Goal: Navigation & Orientation: Find specific page/section

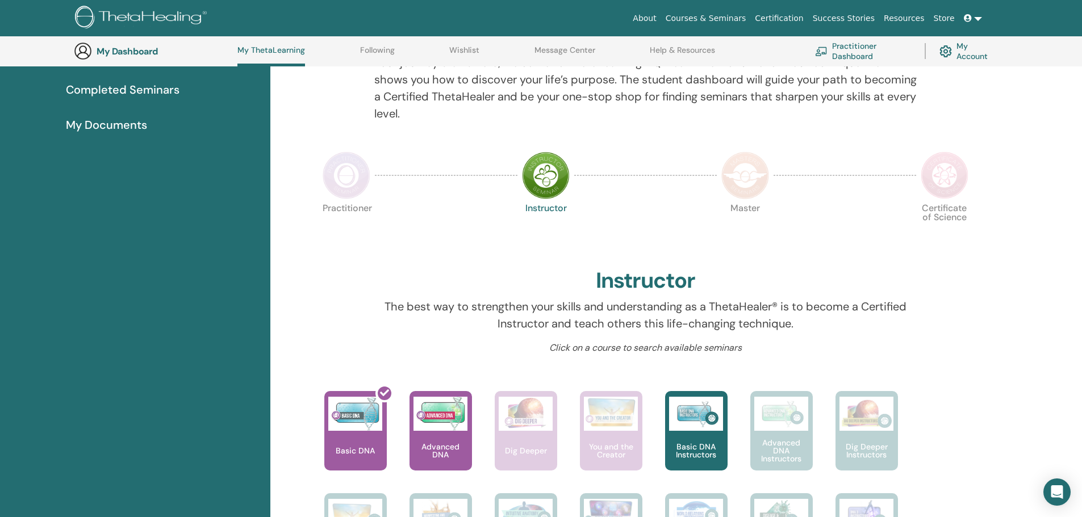
scroll to position [240, 0]
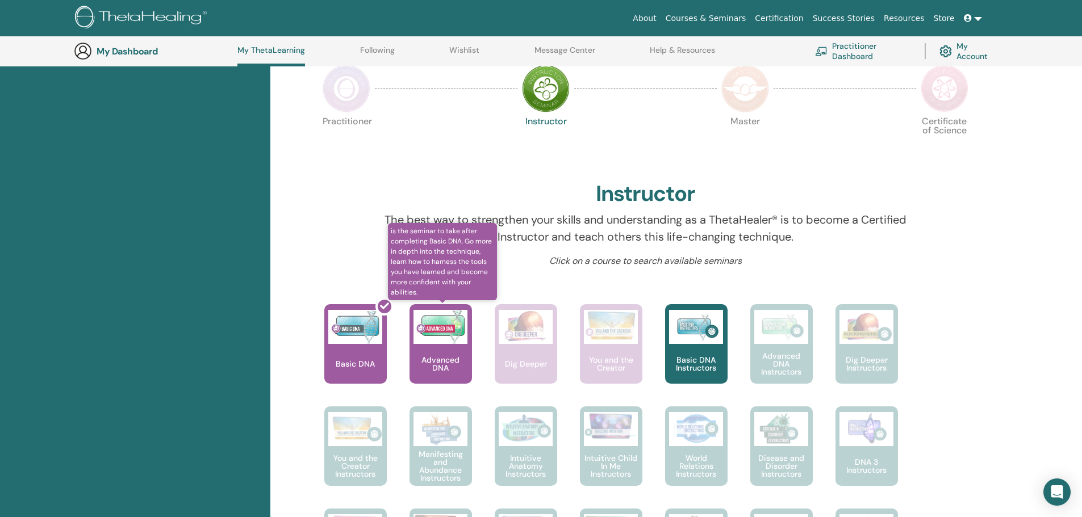
click at [427, 352] on div "Advanced DNA" at bounding box center [440, 344] width 62 height 80
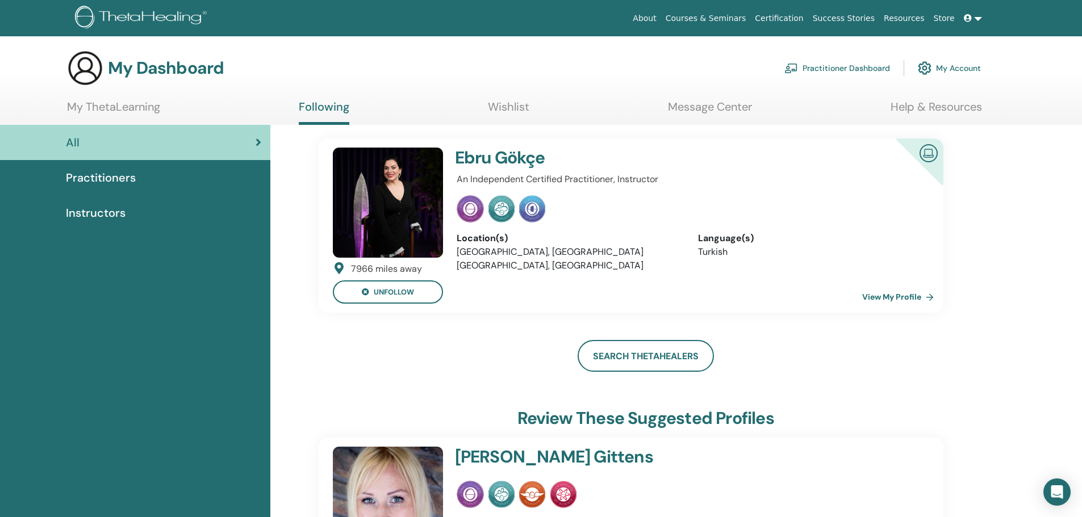
click at [877, 302] on link "View My Profile" at bounding box center [900, 297] width 76 height 23
click at [640, 363] on link "Search ThetaHealers" at bounding box center [646, 356] width 136 height 32
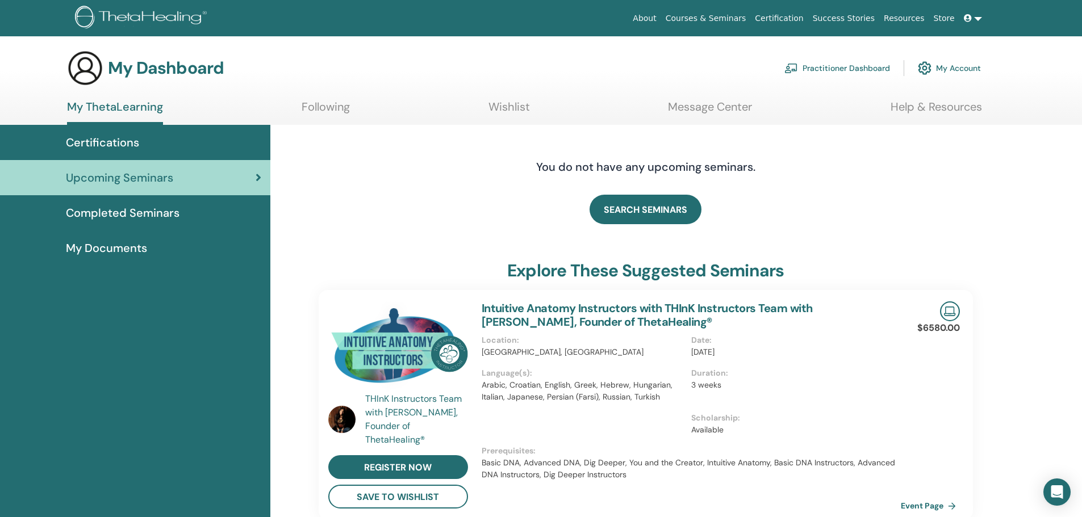
click at [149, 214] on span "Completed Seminars" at bounding box center [123, 212] width 114 height 17
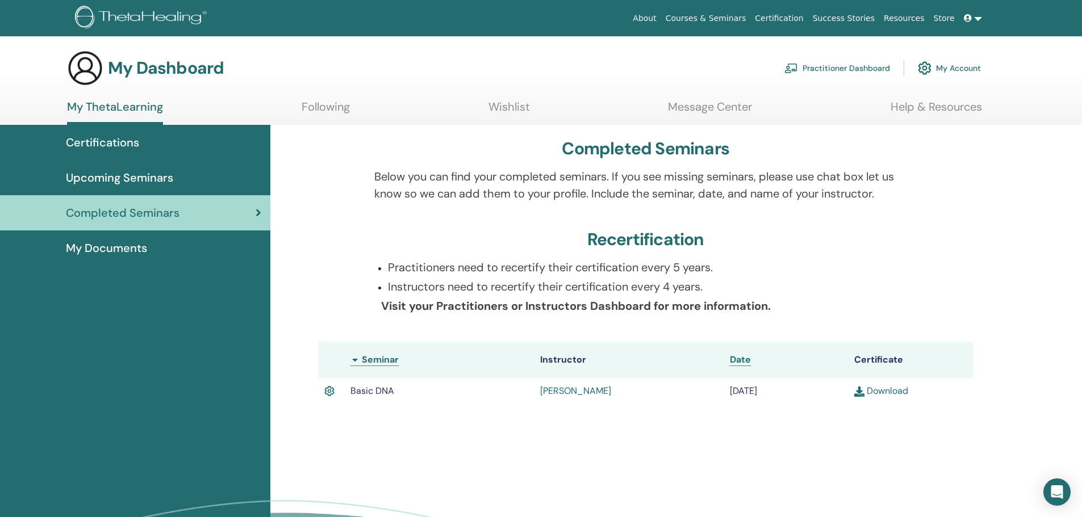
click at [101, 244] on span "My Documents" at bounding box center [106, 248] width 81 height 17
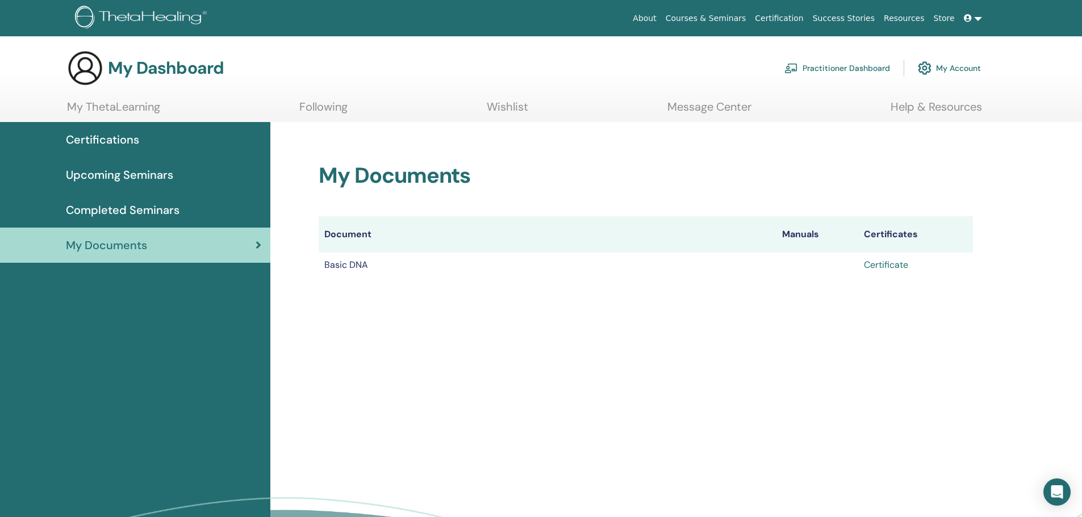
click at [900, 262] on link "Certificate" at bounding box center [886, 265] width 44 height 12
click at [150, 215] on span "Completed Seminars" at bounding box center [123, 210] width 114 height 17
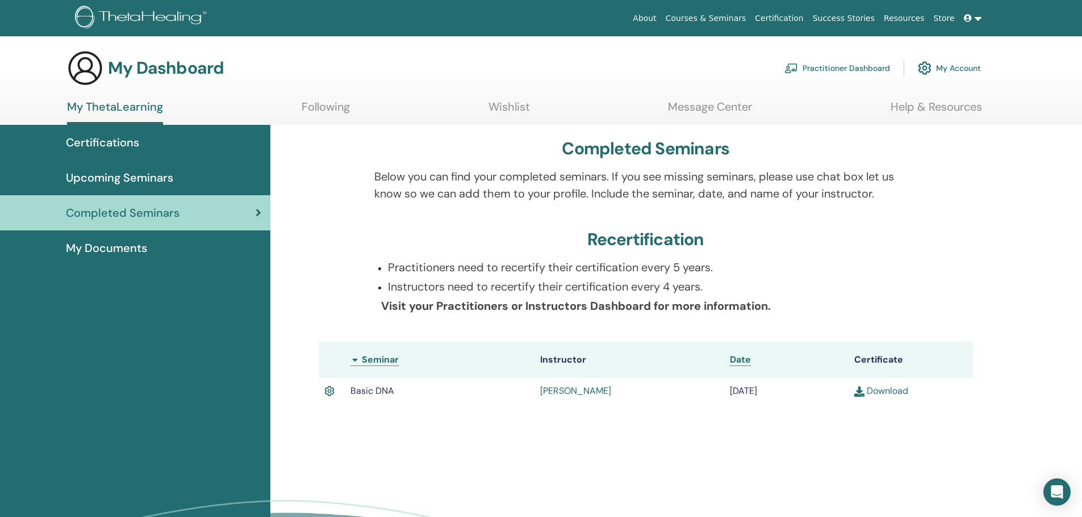
click at [140, 178] on span "Upcoming Seminars" at bounding box center [119, 177] width 107 height 17
